Goal: Task Accomplishment & Management: Manage account settings

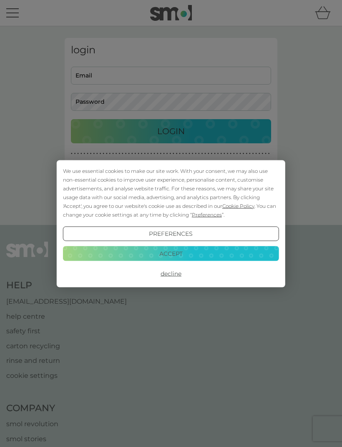
click at [195, 254] on button "Accept" at bounding box center [171, 253] width 216 height 15
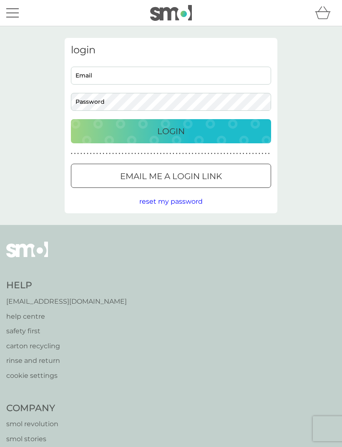
click at [225, 74] on input "Email" at bounding box center [171, 76] width 200 height 18
type input "[EMAIL_ADDRESS][DOMAIN_NAME]"
click at [171, 131] on button "Login" at bounding box center [171, 131] width 200 height 24
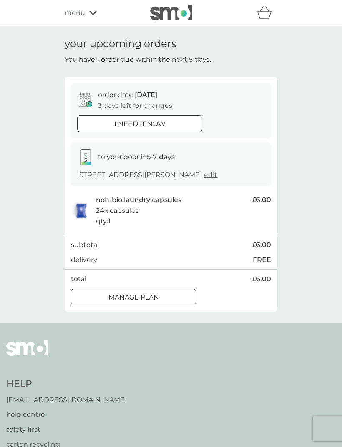
click at [168, 295] on div "Manage plan" at bounding box center [133, 297] width 124 height 11
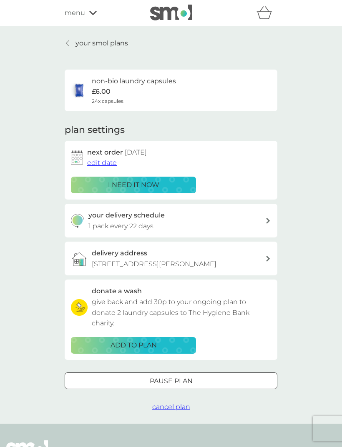
click at [106, 160] on span "edit date" at bounding box center [102, 163] width 30 height 8
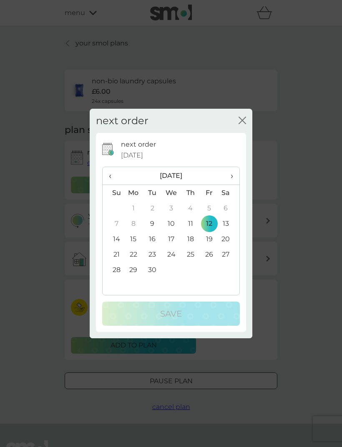
click at [211, 236] on td "19" at bounding box center [209, 238] width 19 height 15
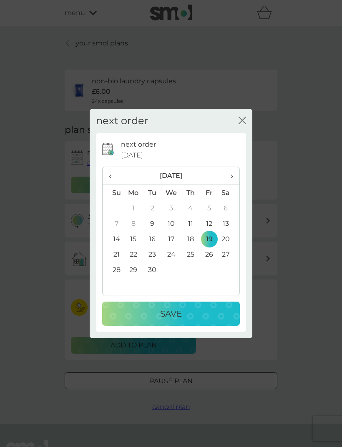
click at [198, 314] on div "Save" at bounding box center [170, 313] width 121 height 13
